Goal: Task Accomplishment & Management: Use online tool/utility

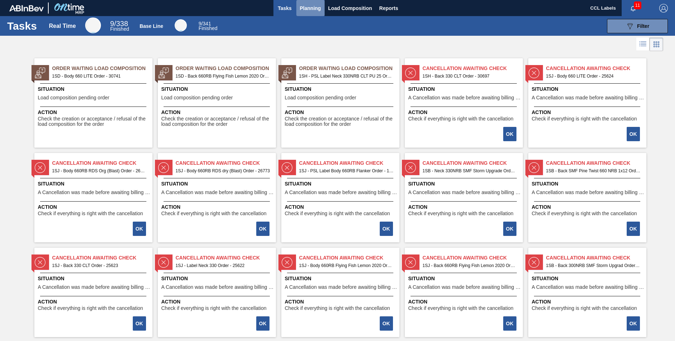
click at [304, 4] on span "Planning" at bounding box center [310, 8] width 21 height 9
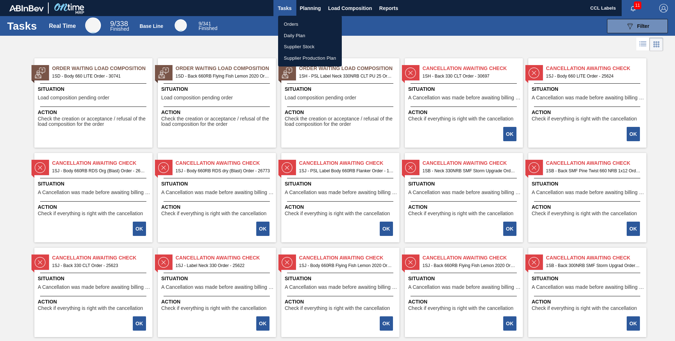
click at [584, 264] on div at bounding box center [337, 170] width 675 height 341
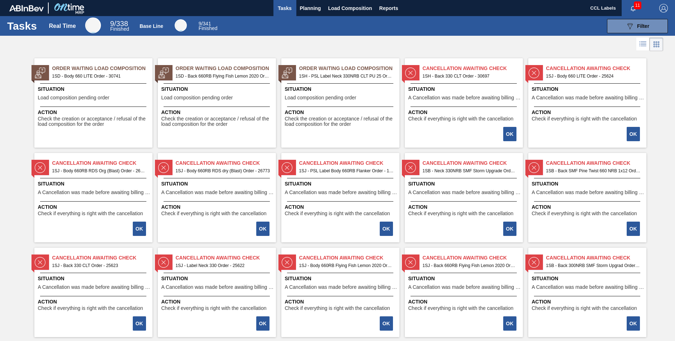
click at [592, 271] on div "Cancellation Awaiting Check 1SB - Back 300NRB SMF Storm Upgrad Order - 18483 Si…" at bounding box center [587, 292] width 118 height 89
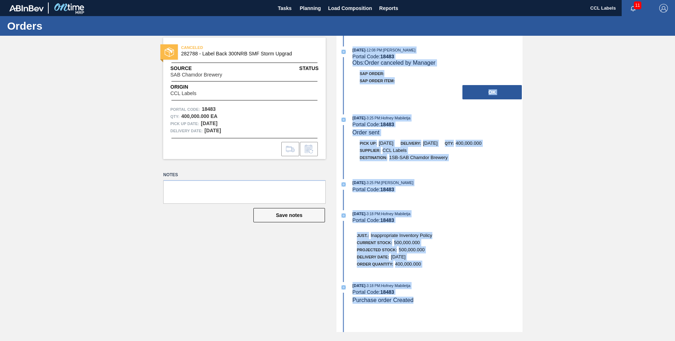
click at [485, 93] on button "OK" at bounding box center [491, 92] width 59 height 14
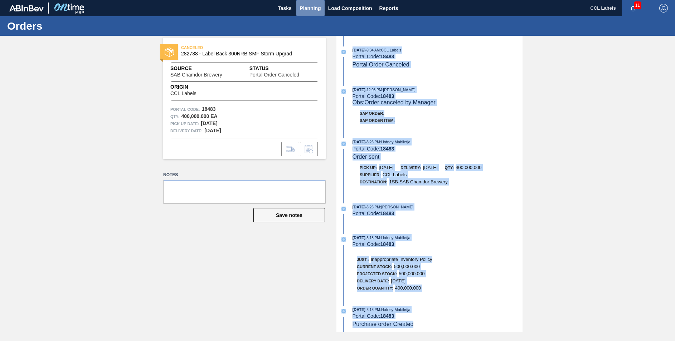
click at [306, 7] on span "Planning" at bounding box center [310, 8] width 21 height 9
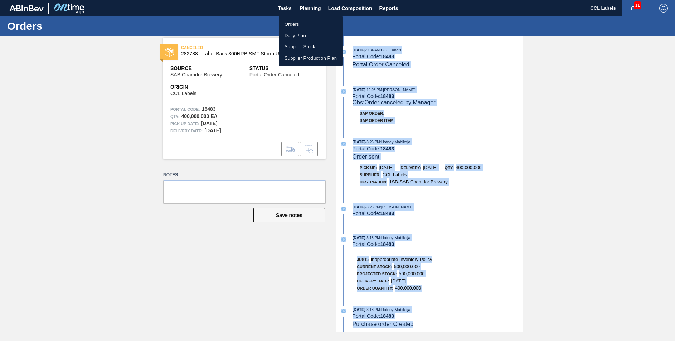
click at [301, 23] on li "Orders" at bounding box center [311, 24] width 64 height 11
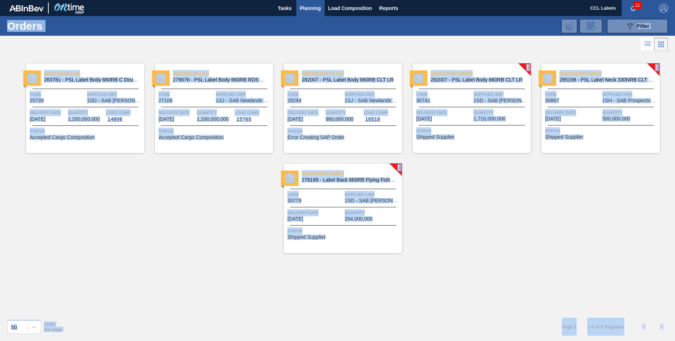
click at [501, 238] on div "Awaiting Billing 283781 - PSL Label Body 660RB C Double Up Code 25739 Supplied …" at bounding box center [337, 183] width 675 height 261
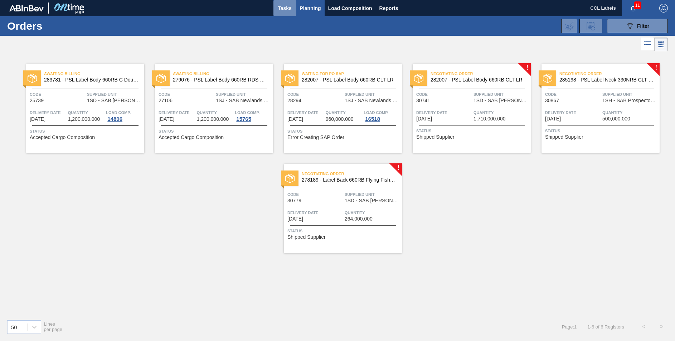
drag, startPoint x: 280, startPoint y: 8, endPoint x: 285, endPoint y: 6, distance: 5.0
click at [281, 8] on span "Tasks" at bounding box center [285, 8] width 16 height 9
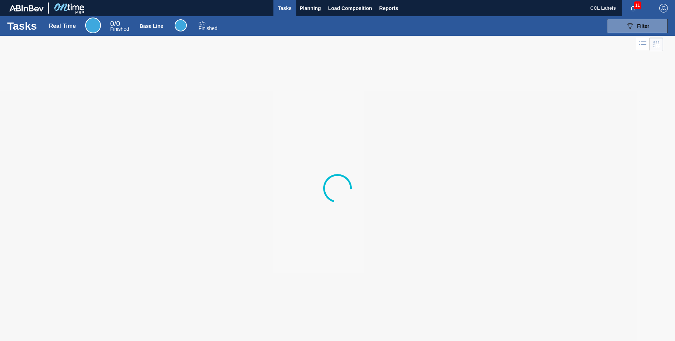
click at [285, 6] on span "Tasks" at bounding box center [285, 8] width 16 height 9
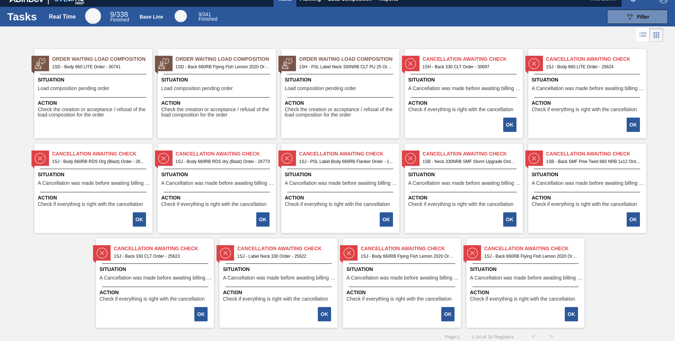
scroll to position [14, 0]
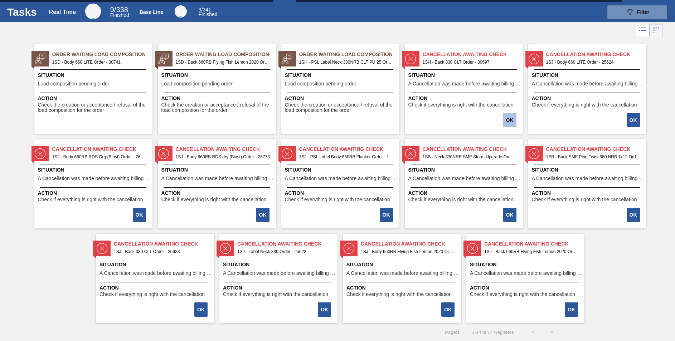
click at [509, 117] on button "OK" at bounding box center [509, 120] width 13 height 14
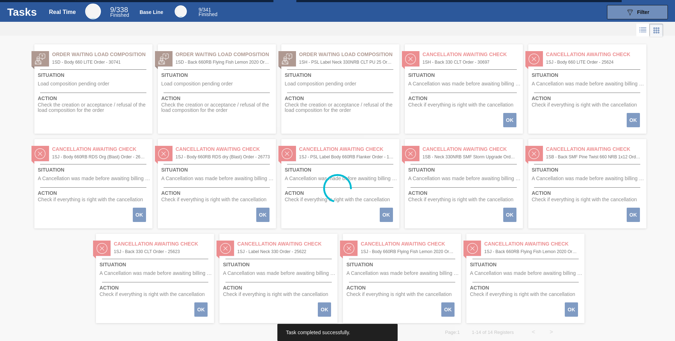
scroll to position [0, 0]
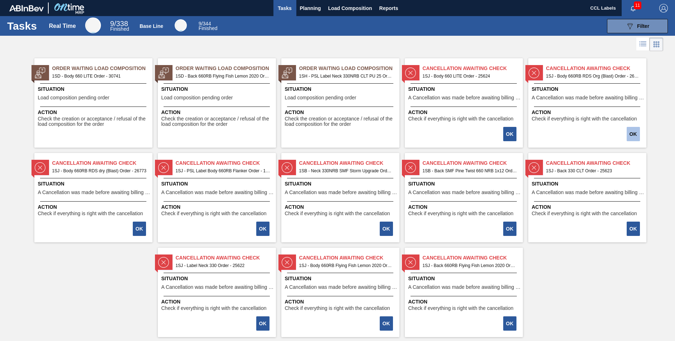
click at [634, 134] on button "OK" at bounding box center [633, 134] width 13 height 14
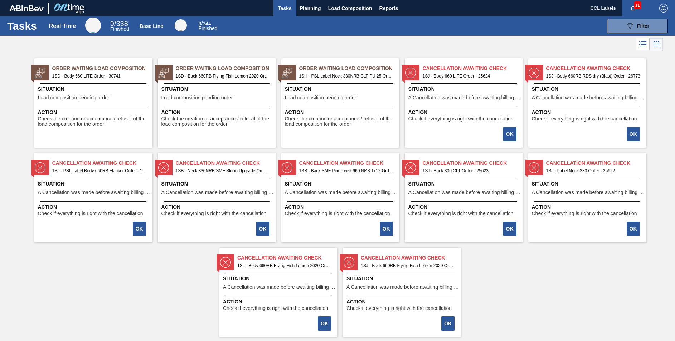
click at [632, 230] on button "OK" at bounding box center [633, 229] width 13 height 14
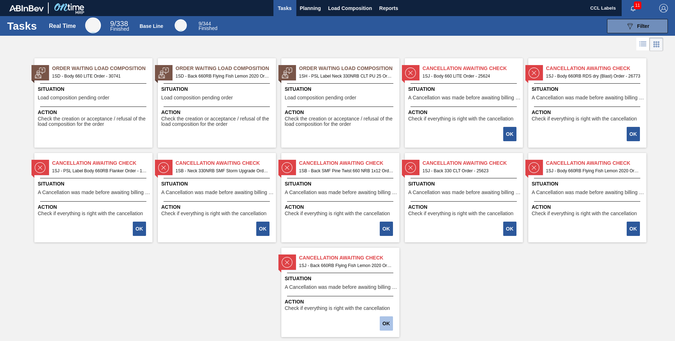
click at [385, 326] on button "OK" at bounding box center [386, 324] width 13 height 14
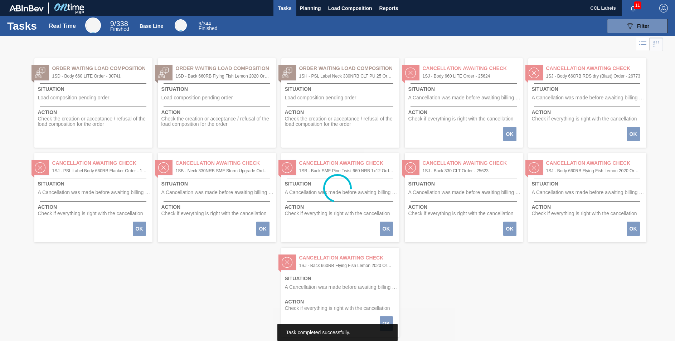
click at [385, 226] on div at bounding box center [337, 189] width 675 height 306
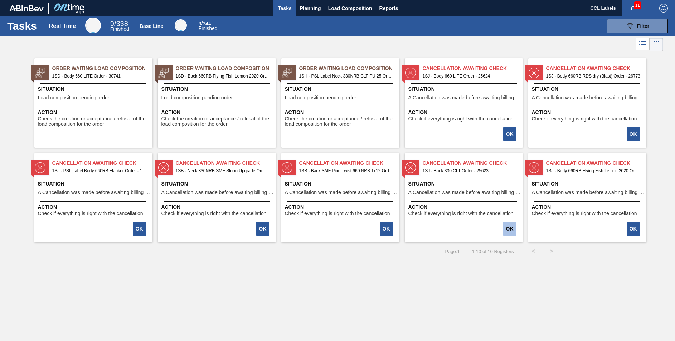
click at [510, 232] on button "OK" at bounding box center [509, 229] width 13 height 14
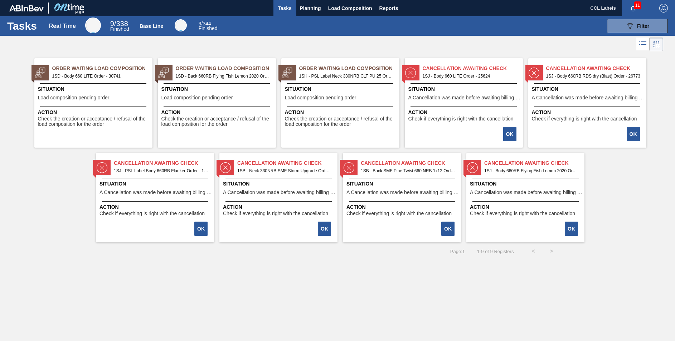
click at [387, 230] on div "Cancellation Awaiting Check 1SB - Back SMF Pine Twist 660 NRB 1x12 Order - 2414…" at bounding box center [402, 197] width 118 height 89
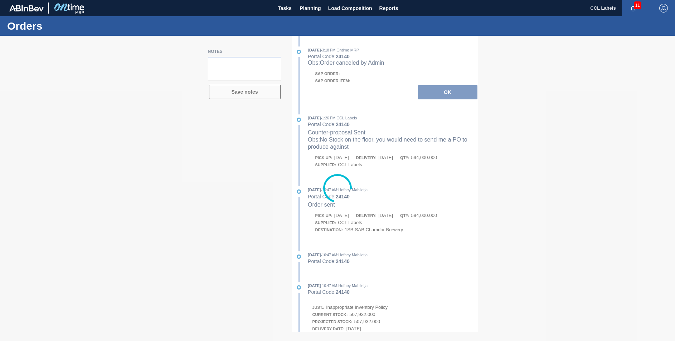
drag, startPoint x: 392, startPoint y: 230, endPoint x: 332, endPoint y: 229, distance: 60.5
click at [321, 229] on div at bounding box center [337, 189] width 675 height 306
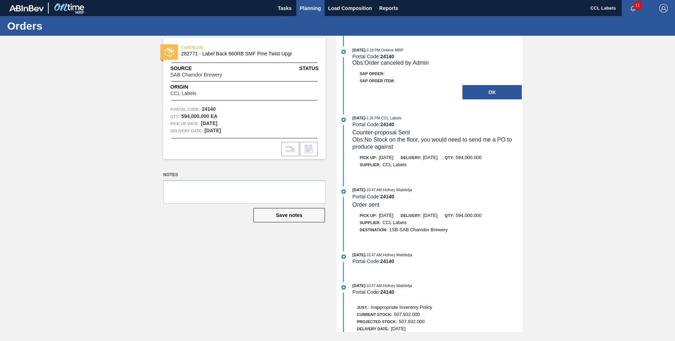
click at [312, 9] on span "Planning" at bounding box center [310, 8] width 21 height 9
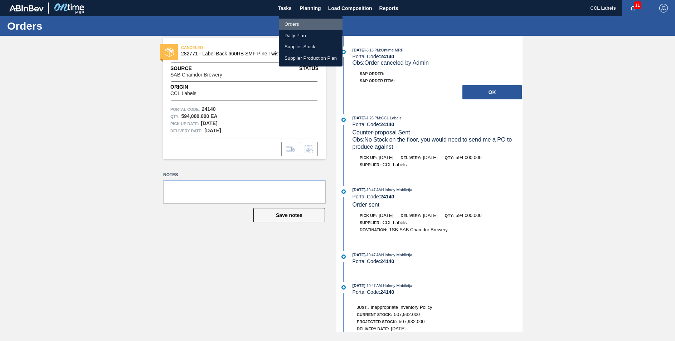
click at [297, 24] on li "Orders" at bounding box center [311, 24] width 64 height 11
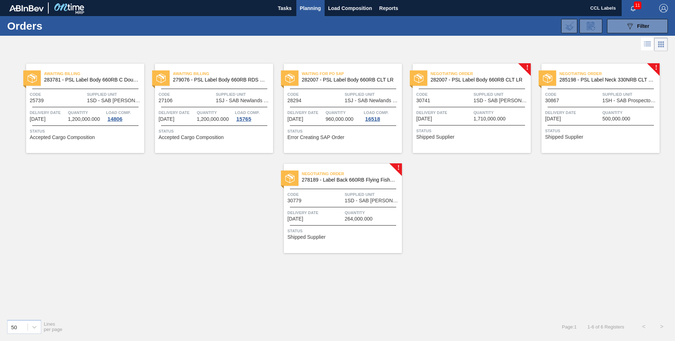
click at [616, 79] on span "285198 - PSL Label Neck 330NRB CLT PU 25" at bounding box center [606, 79] width 94 height 5
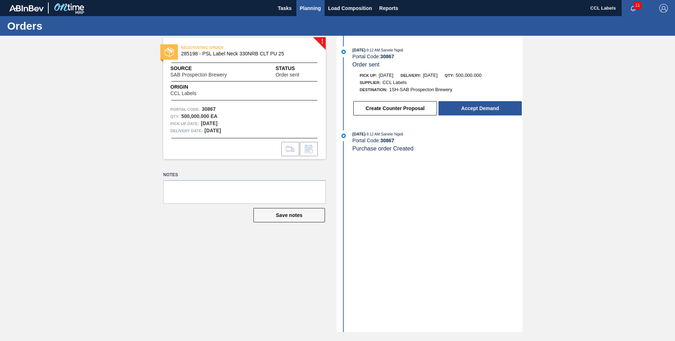
click at [308, 8] on span "Planning" at bounding box center [310, 8] width 21 height 9
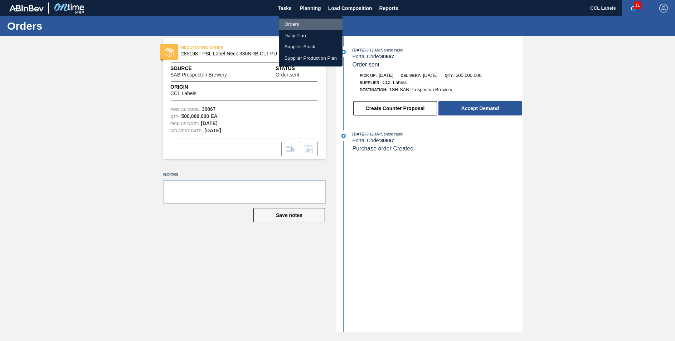
click at [297, 24] on li "Orders" at bounding box center [311, 24] width 64 height 11
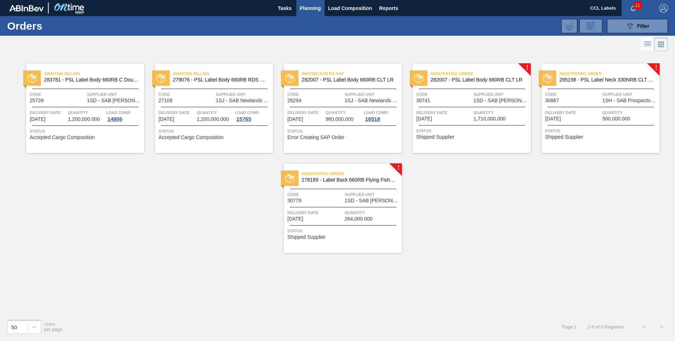
click at [619, 79] on span "285198 - PSL Label Neck 330NRB CLT PU 25" at bounding box center [606, 79] width 94 height 5
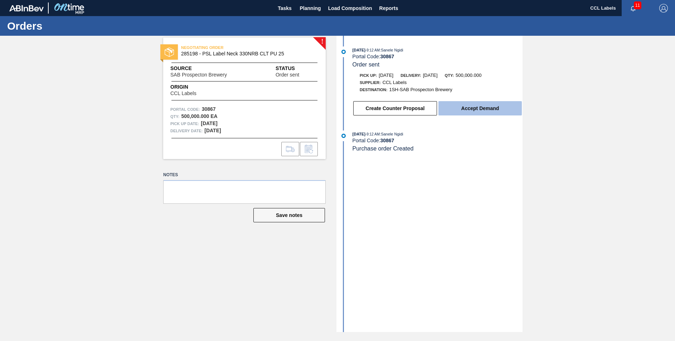
click at [478, 110] on button "Accept Demand" at bounding box center [479, 108] width 83 height 14
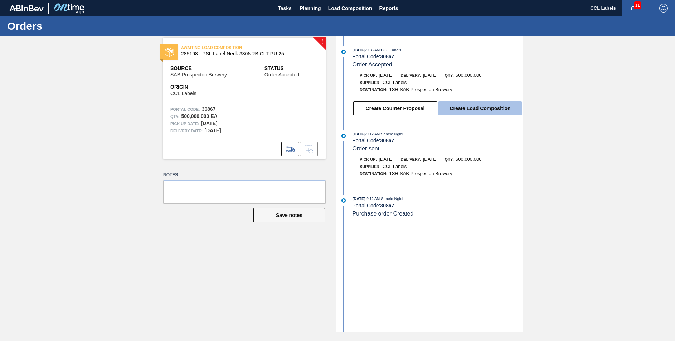
click at [480, 109] on button "Create Load Composition" at bounding box center [479, 108] width 83 height 14
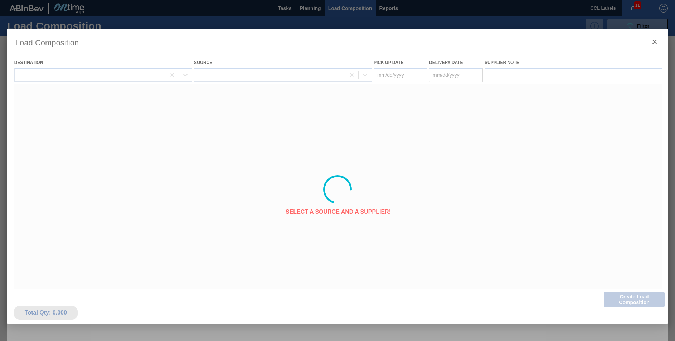
type Date "[DATE]"
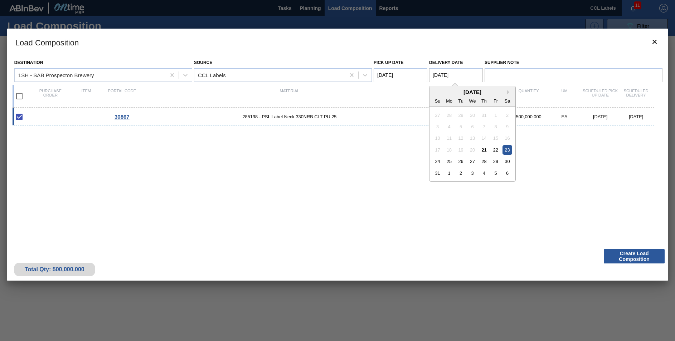
click at [441, 75] on Date "[DATE]" at bounding box center [456, 75] width 54 height 14
click at [450, 161] on div "25" at bounding box center [449, 162] width 10 height 10
type Date "[DATE]"
click at [473, 177] on div "30867 285198 - PSL Label Neck 330NRB CLT PU 25 500000 EA 500,000.000 EA [DATE] …" at bounding box center [336, 173] width 647 height 130
click at [20, 97] on input "checkbox" at bounding box center [19, 96] width 15 height 15
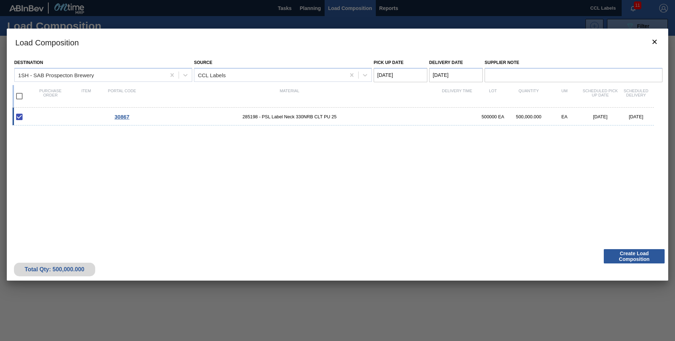
checkbox input "true"
type Date "[DATE]"
click at [630, 259] on button "Create Load Composition" at bounding box center [634, 256] width 61 height 14
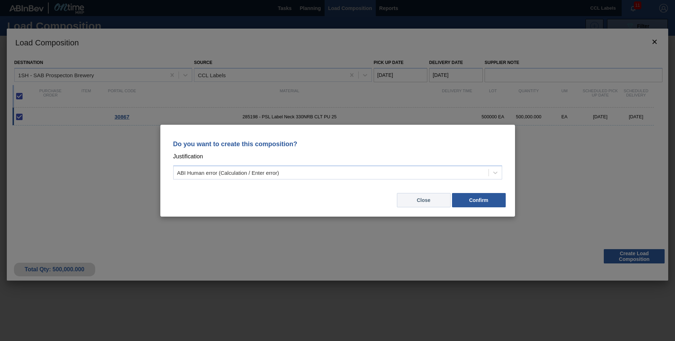
click at [412, 203] on button "Close" at bounding box center [424, 200] width 54 height 14
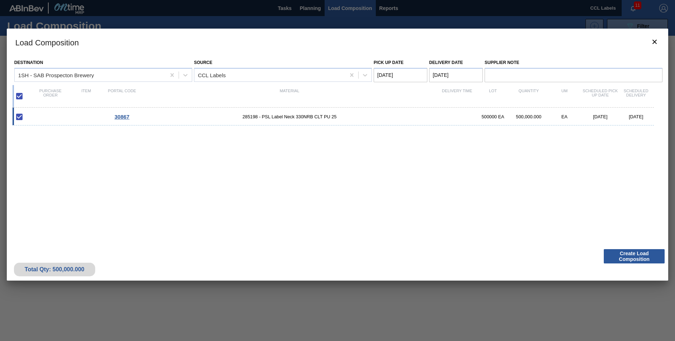
click at [21, 93] on input "checkbox" at bounding box center [19, 96] width 15 height 15
checkbox input "false"
drag, startPoint x: 19, startPoint y: 93, endPoint x: 21, endPoint y: 96, distance: 3.8
click at [21, 95] on input "checkbox" at bounding box center [19, 96] width 15 height 15
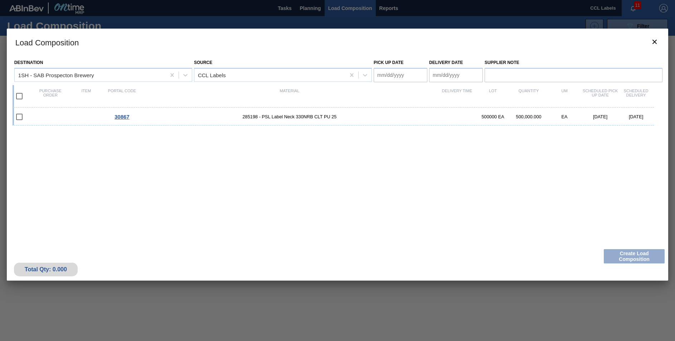
checkbox input "true"
type Date "[DATE]"
checkbox input "true"
click at [634, 254] on button "Create Load Composition" at bounding box center [634, 256] width 61 height 14
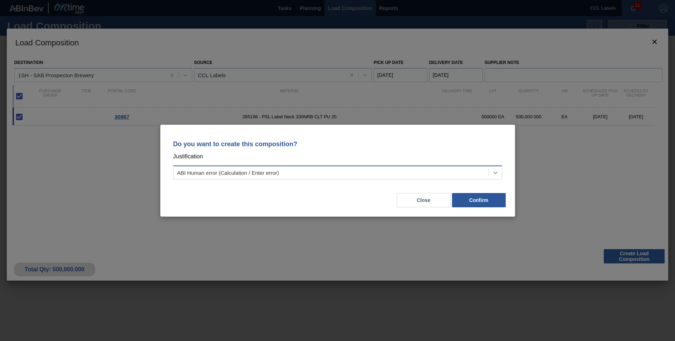
click at [498, 170] on icon at bounding box center [495, 172] width 7 height 7
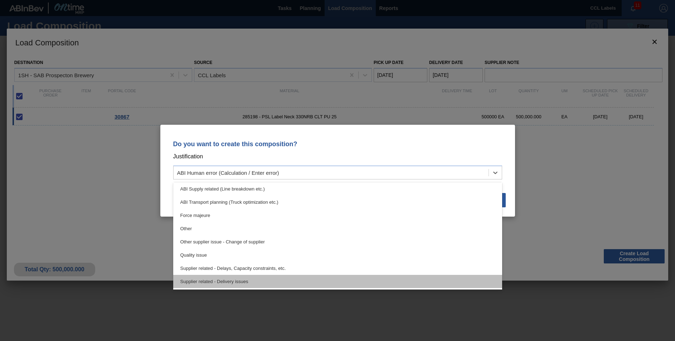
scroll to position [134, 0]
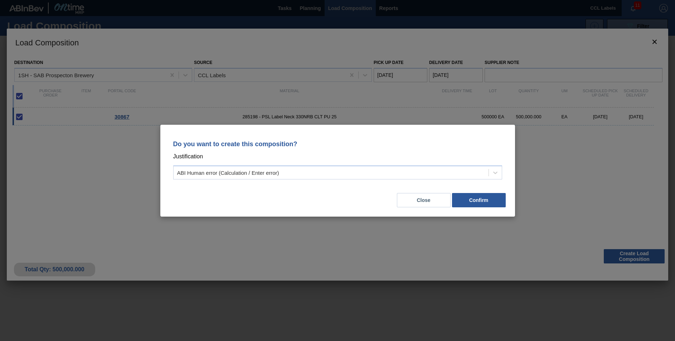
click at [583, 142] on div "Do you want to create this composition? Justification ABI Human error (Calculat…" at bounding box center [337, 170] width 675 height 341
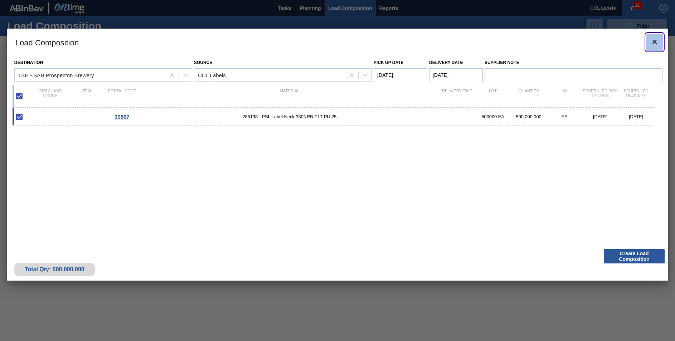
click at [659, 42] on icon "botão de ícone" at bounding box center [654, 42] width 9 height 9
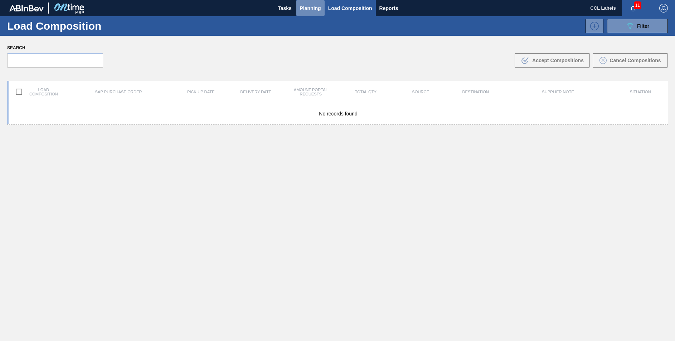
click at [310, 10] on span "Planning" at bounding box center [310, 8] width 21 height 9
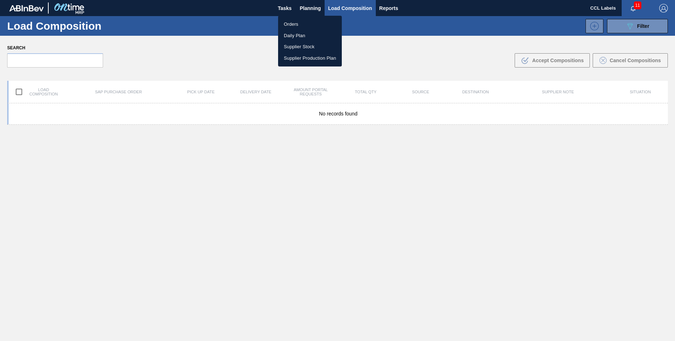
click at [292, 23] on li "Orders" at bounding box center [310, 24] width 64 height 11
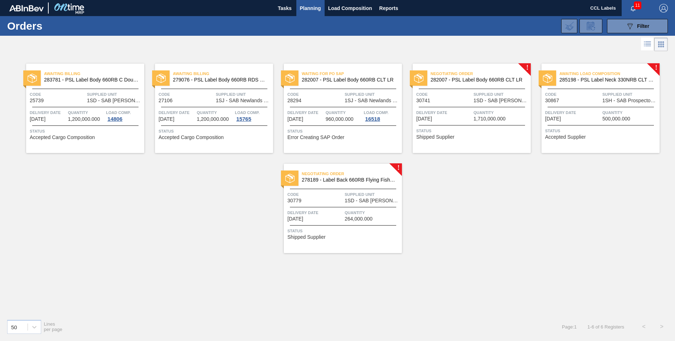
click at [598, 69] on div "Awaiting Load Composition 285198 - PSL Label Neck 330NRB CLT PU 25" at bounding box center [600, 75] width 118 height 13
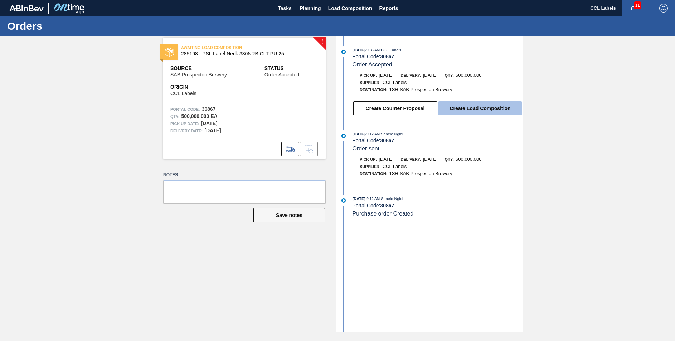
click at [474, 112] on button "Create Load Composition" at bounding box center [479, 108] width 83 height 14
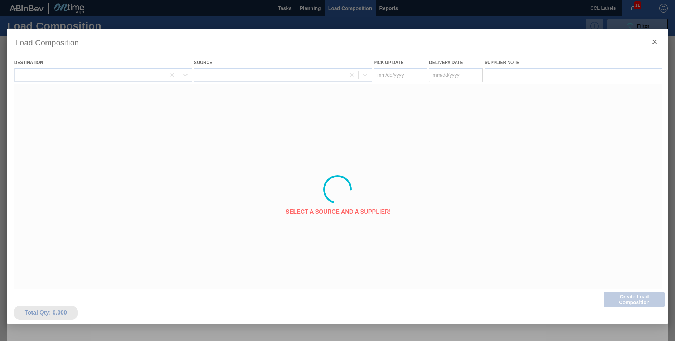
type Date "[DATE]"
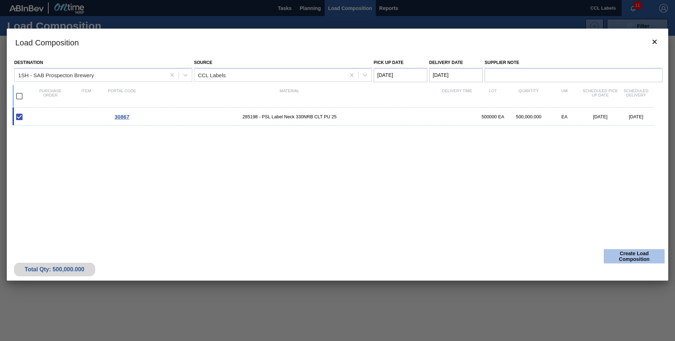
click at [636, 254] on button "Create Load Composition" at bounding box center [634, 256] width 61 height 14
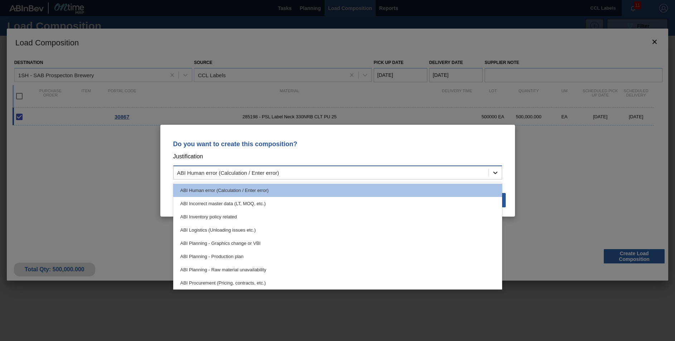
click at [495, 175] on icon at bounding box center [495, 172] width 7 height 7
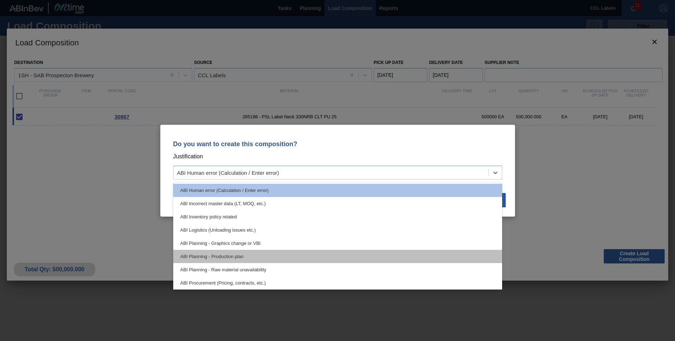
scroll to position [36, 0]
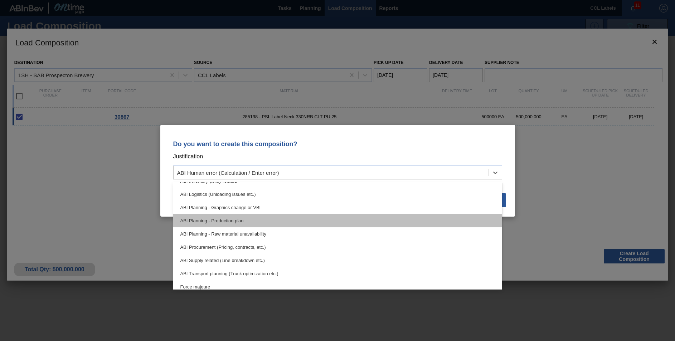
click at [261, 217] on div "ABI Planning - Production plan" at bounding box center [337, 220] width 329 height 13
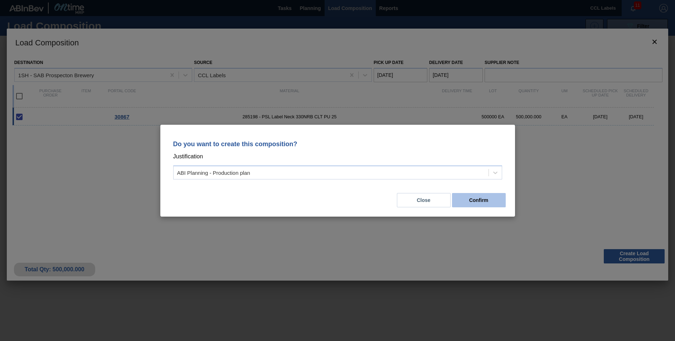
click at [484, 202] on button "Confirm" at bounding box center [479, 200] width 54 height 14
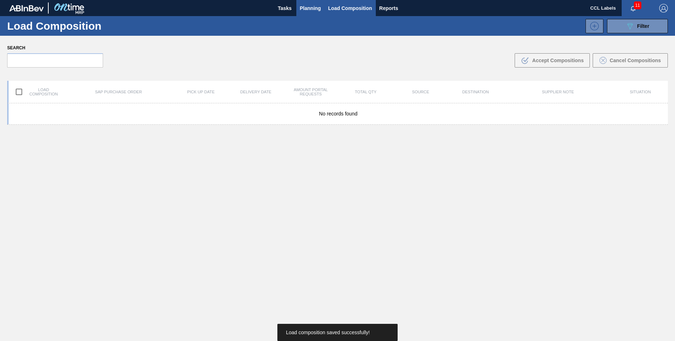
click at [309, 10] on span "Planning" at bounding box center [310, 8] width 21 height 9
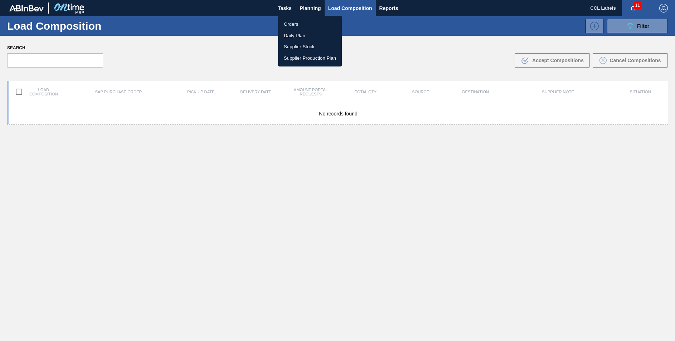
click at [293, 21] on li "Orders" at bounding box center [310, 24] width 64 height 11
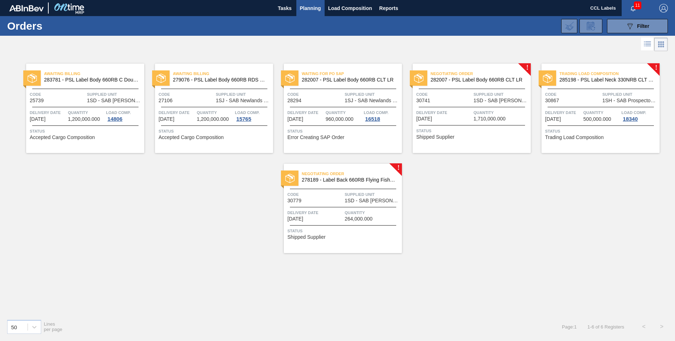
click at [632, 72] on span "Trading Load Composition" at bounding box center [609, 73] width 100 height 7
